Goal: Information Seeking & Learning: Learn about a topic

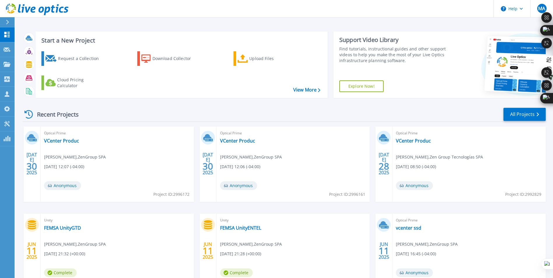
scroll to position [45, 0]
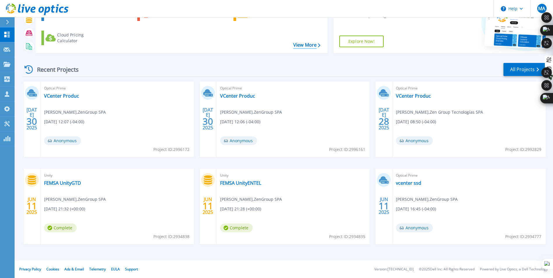
click at [310, 45] on link "View More" at bounding box center [307, 45] width 27 height 6
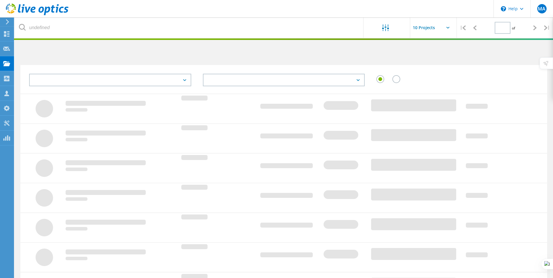
type input "1"
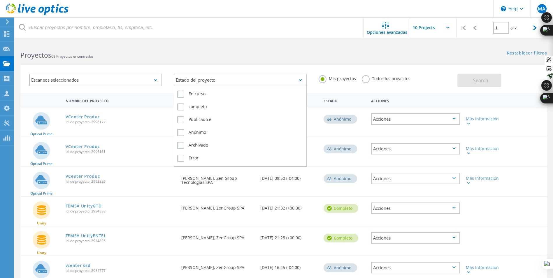
click at [230, 79] on div "Estado del proyecto" at bounding box center [240, 80] width 133 height 13
click at [181, 107] on label "completo" at bounding box center [240, 107] width 126 height 7
click at [0, 0] on input "completo" at bounding box center [0, 0] width 0 height 0
click at [182, 108] on label "completo" at bounding box center [240, 107] width 126 height 7
click at [0, 0] on input "completo" at bounding box center [0, 0] width 0 height 0
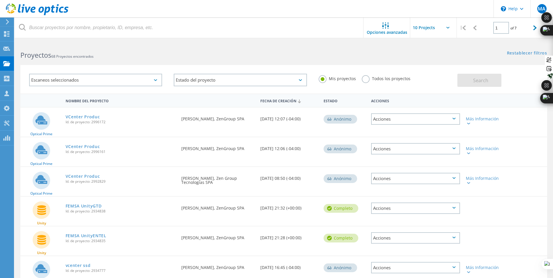
click at [114, 78] on div "Escaneos seleccionados" at bounding box center [95, 80] width 133 height 13
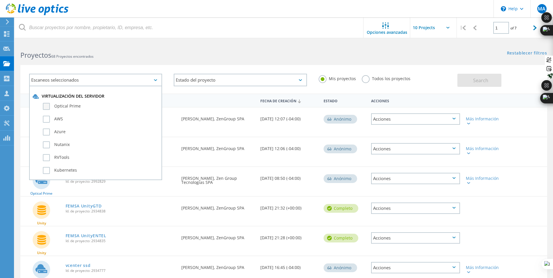
click at [45, 107] on label "Optical Prime" at bounding box center [101, 106] width 116 height 7
click at [0, 0] on input "Optical Prime" at bounding box center [0, 0] width 0 height 0
click at [472, 83] on button "Search" at bounding box center [480, 80] width 44 height 13
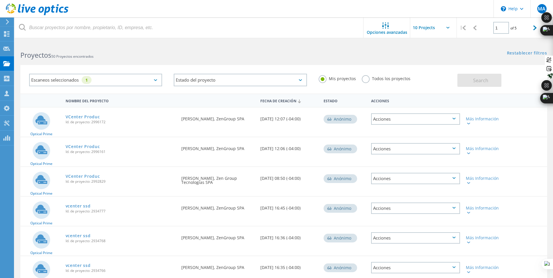
click at [368, 81] on label "Todos los proyectos" at bounding box center [386, 78] width 49 height 6
click at [0, 0] on input "Todos los proyectos" at bounding box center [0, 0] width 0 height 0
click at [483, 81] on span "Search" at bounding box center [481, 80] width 15 height 6
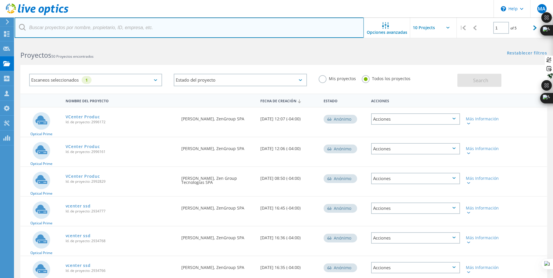
click at [104, 27] on input "text" at bounding box center [190, 28] width 350 height 20
type input "Acuagen"
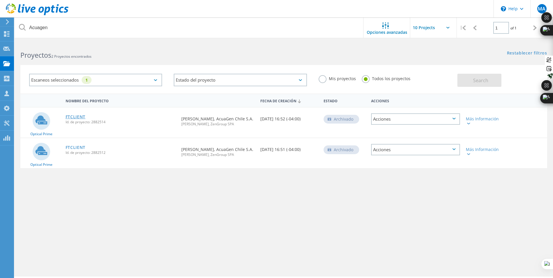
click at [73, 116] on link "FTCLIENT" at bounding box center [76, 117] width 20 height 4
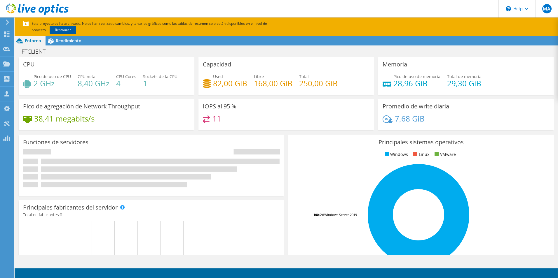
click at [50, 29] on link "Restaurar" at bounding box center [63, 30] width 27 height 8
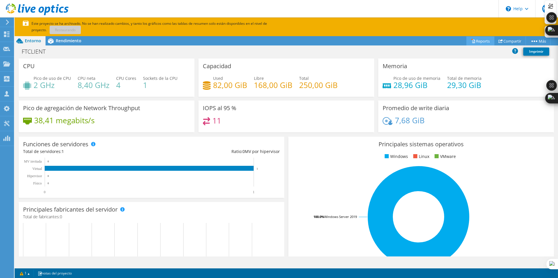
click at [473, 41] on link "Reports" at bounding box center [480, 40] width 28 height 9
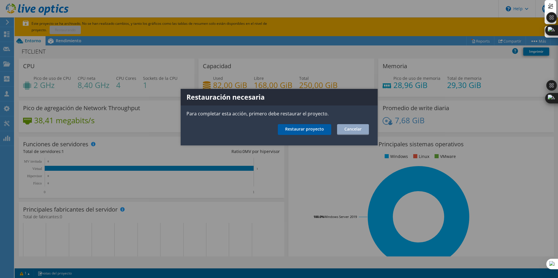
click at [317, 132] on link "Restaurar proyecto" at bounding box center [304, 129] width 53 height 11
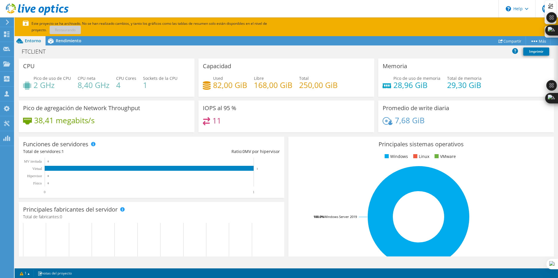
scroll to position [29, 0]
click at [77, 42] on span "Rendimiento" at bounding box center [69, 41] width 26 height 6
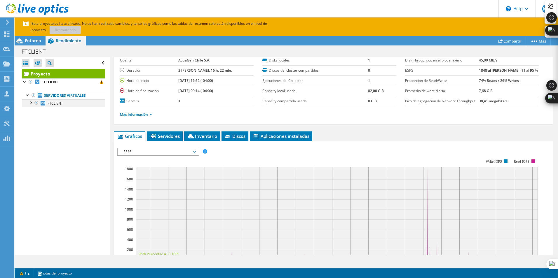
click at [32, 103] on div at bounding box center [31, 102] width 6 height 6
click at [27, 94] on div at bounding box center [28, 95] width 6 height 6
click at [34, 42] on span "Entorno" at bounding box center [33, 41] width 16 height 6
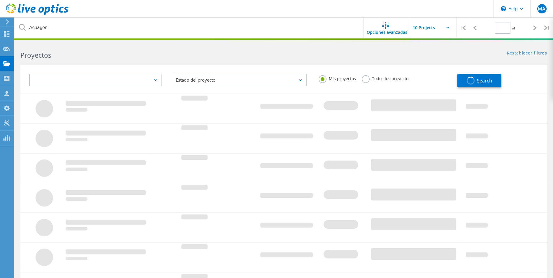
type input "1"
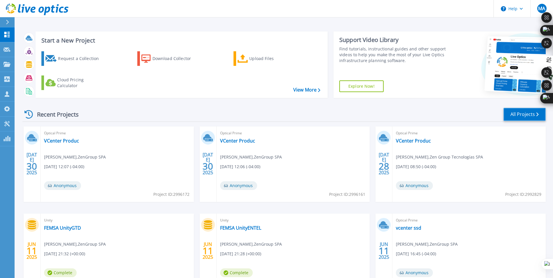
click at [511, 116] on link "All Projects" at bounding box center [525, 114] width 42 height 13
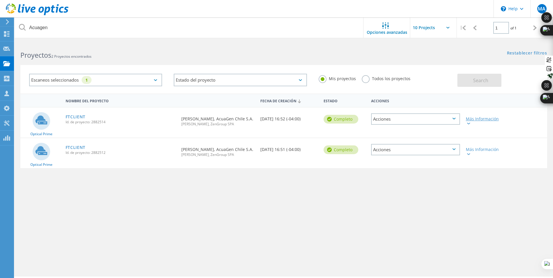
click at [470, 123] on div at bounding box center [468, 124] width 4 height 4
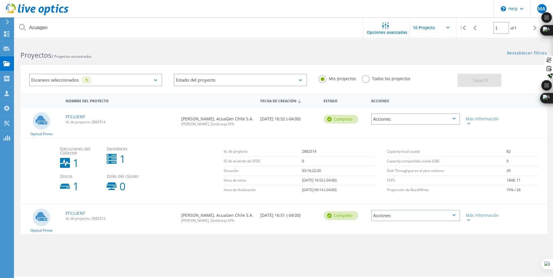
click at [157, 81] on div "Escaneos seleccionados 1" at bounding box center [95, 80] width 133 height 13
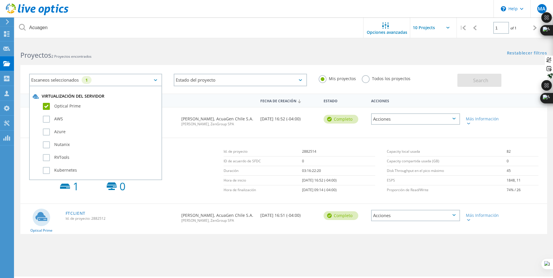
click at [46, 106] on label "Optical Prime" at bounding box center [101, 106] width 116 height 7
click at [0, 0] on input "Optical Prime" at bounding box center [0, 0] width 0 height 0
click at [459, 87] on button "Search" at bounding box center [480, 80] width 44 height 13
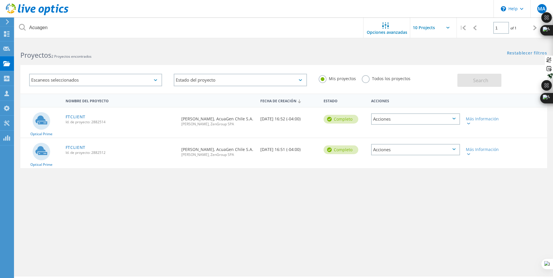
drag, startPoint x: 366, startPoint y: 78, endPoint x: 364, endPoint y: 81, distance: 3.5
click at [366, 78] on label "Todos los proyectos" at bounding box center [386, 78] width 49 height 6
click at [0, 0] on input "Todos los proyectos" at bounding box center [0, 0] width 0 height 0
click at [472, 84] on button "Search" at bounding box center [480, 80] width 44 height 13
click at [78, 116] on link "FTCLIENT" at bounding box center [76, 117] width 20 height 4
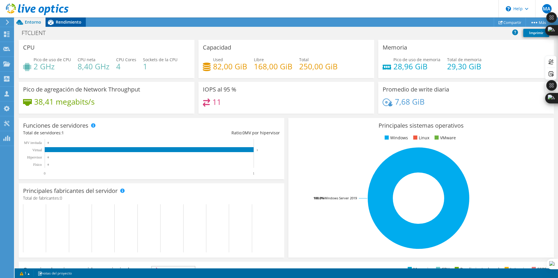
click at [59, 22] on span "Rendimiento" at bounding box center [69, 22] width 26 height 6
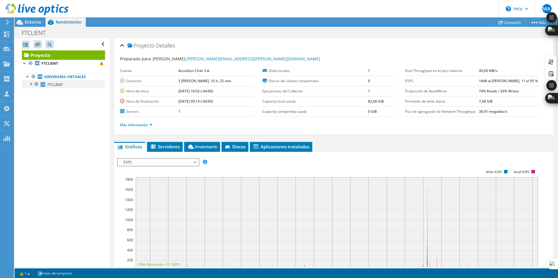
click at [31, 85] on div at bounding box center [31, 84] width 6 height 6
click at [272, 11] on header "MA Asociado de canal Mauro Ayala Mauro.Ayala@Zengroup.cl ZenGroup SPA My Profil…" at bounding box center [279, 9] width 558 height 18
click at [172, 149] on span "Servidores" at bounding box center [165, 147] width 30 height 6
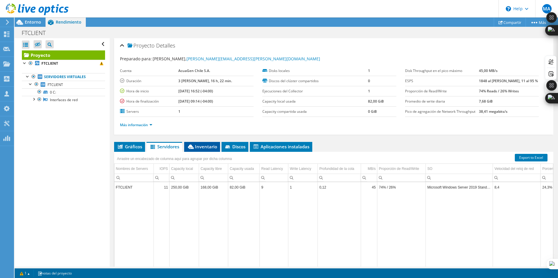
click at [200, 147] on span "Inventario" at bounding box center [202, 147] width 30 height 6
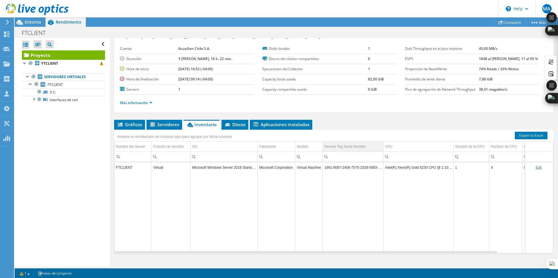
scroll to position [31, 0]
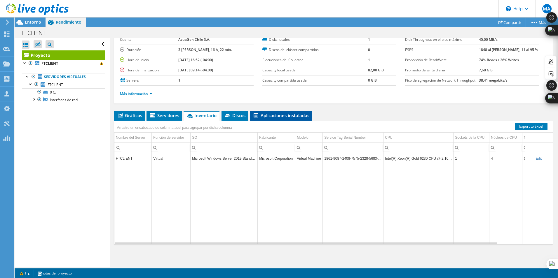
click at [292, 114] on span "Aplicaciones instaladas" at bounding box center [281, 116] width 57 height 6
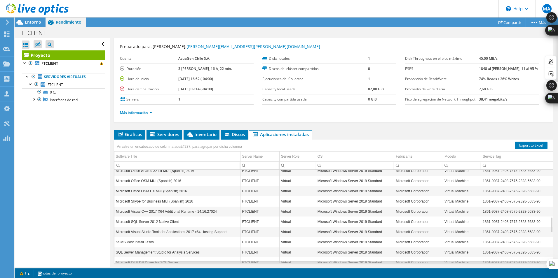
scroll to position [0, 0]
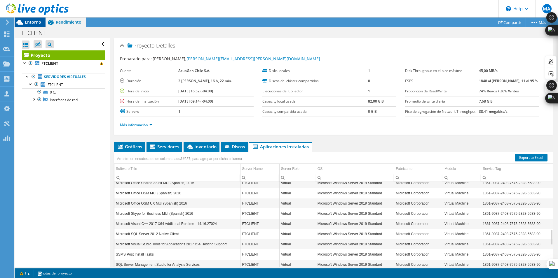
click at [28, 22] on span "Entorno" at bounding box center [33, 22] width 16 height 6
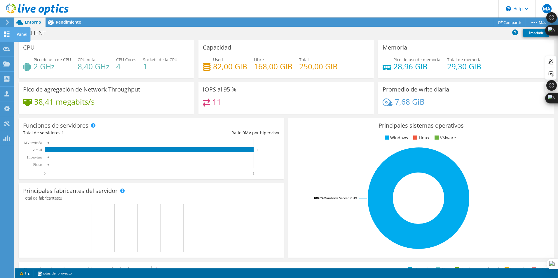
click at [3, 36] on icon at bounding box center [6, 35] width 7 height 6
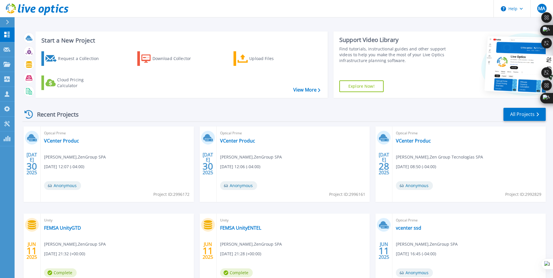
scroll to position [45, 0]
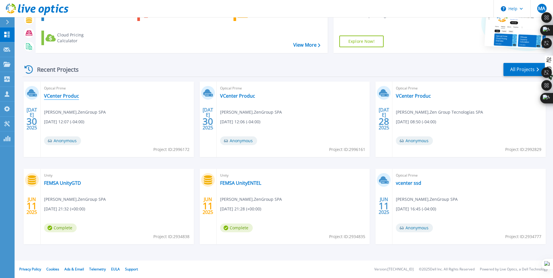
click at [69, 96] on link "VCenter Produc" at bounding box center [61, 96] width 35 height 6
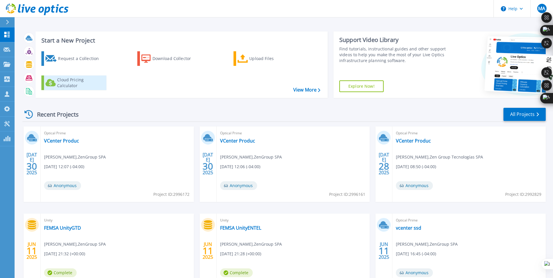
click at [80, 84] on div "Cloud Pricing Calculator" at bounding box center [80, 83] width 47 height 12
